Goal: Task Accomplishment & Management: Use online tool/utility

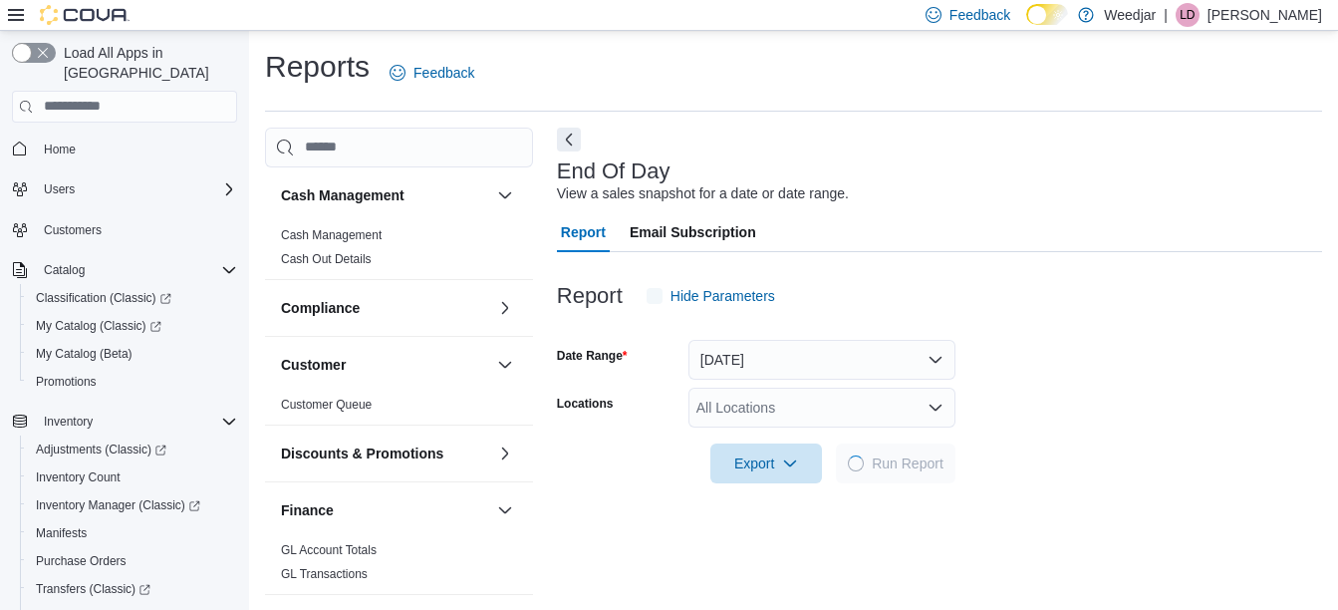
scroll to position [31, 0]
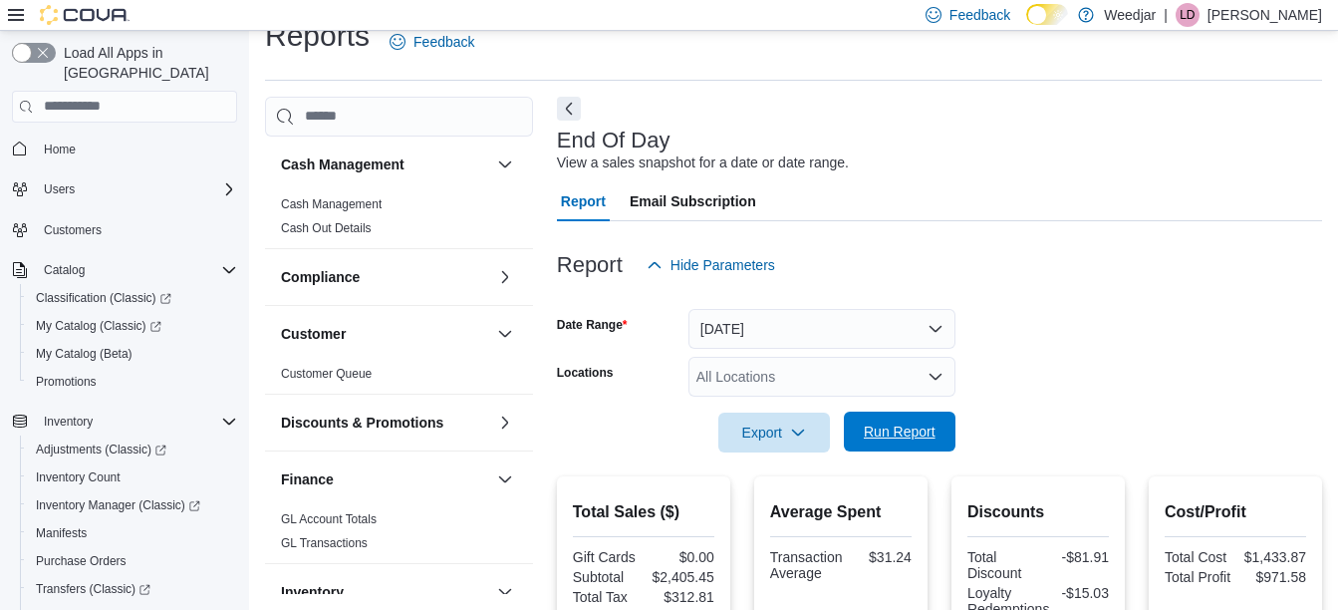
click at [908, 438] on span "Run Report" at bounding box center [900, 431] width 72 height 20
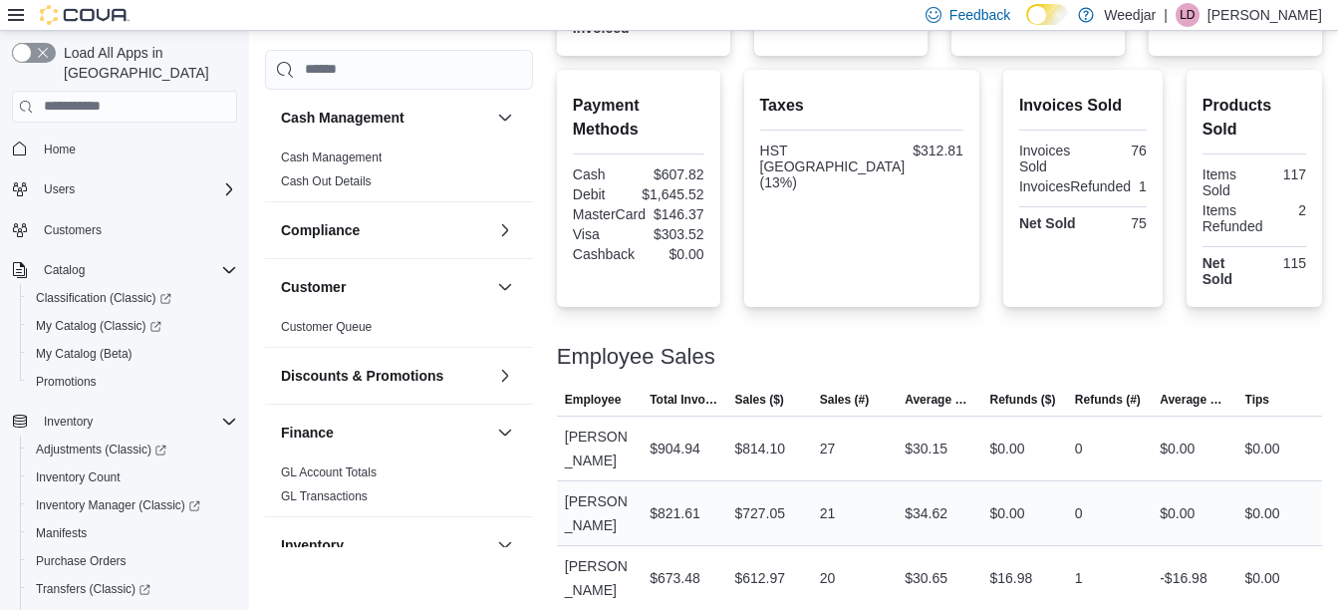
scroll to position [661, 0]
